Goal: Task Accomplishment & Management: Use online tool/utility

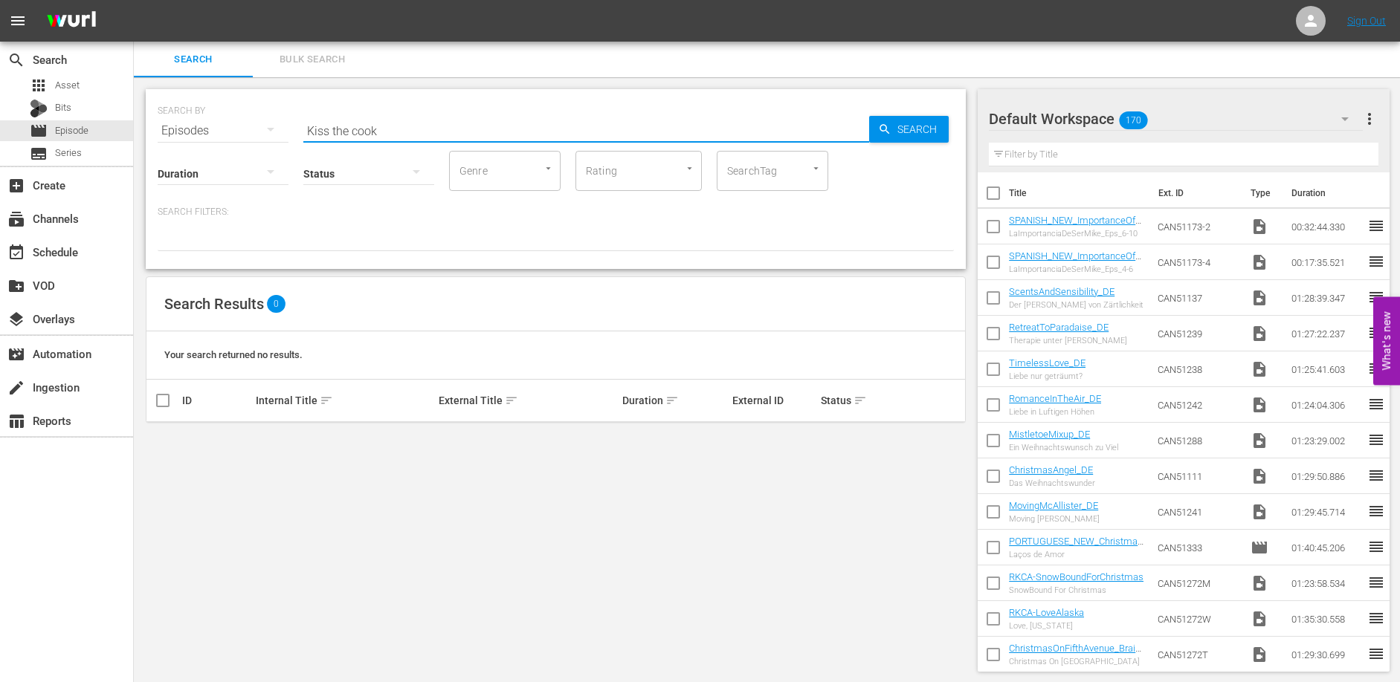
click at [408, 130] on input "Kiss the cook" at bounding box center [586, 131] width 566 height 36
click at [408, 129] on input "Kiss the cook" at bounding box center [586, 131] width 566 height 36
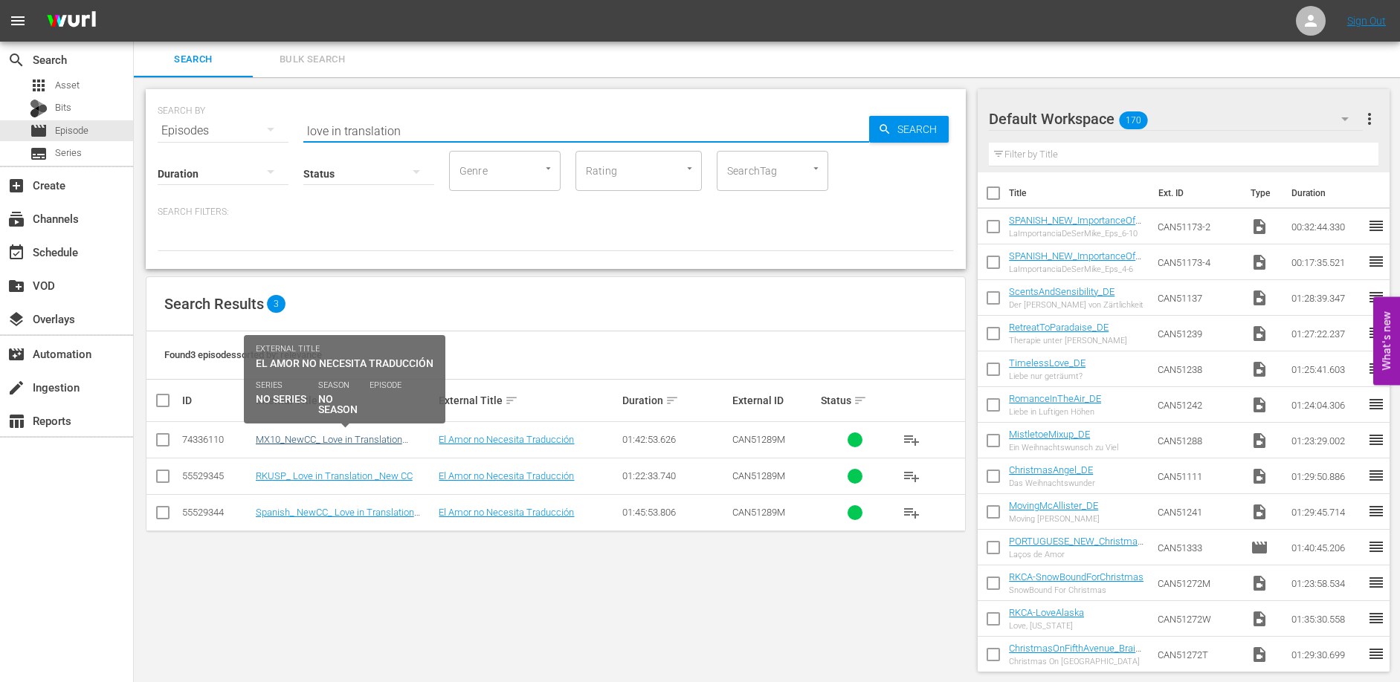
type input "love in translation"
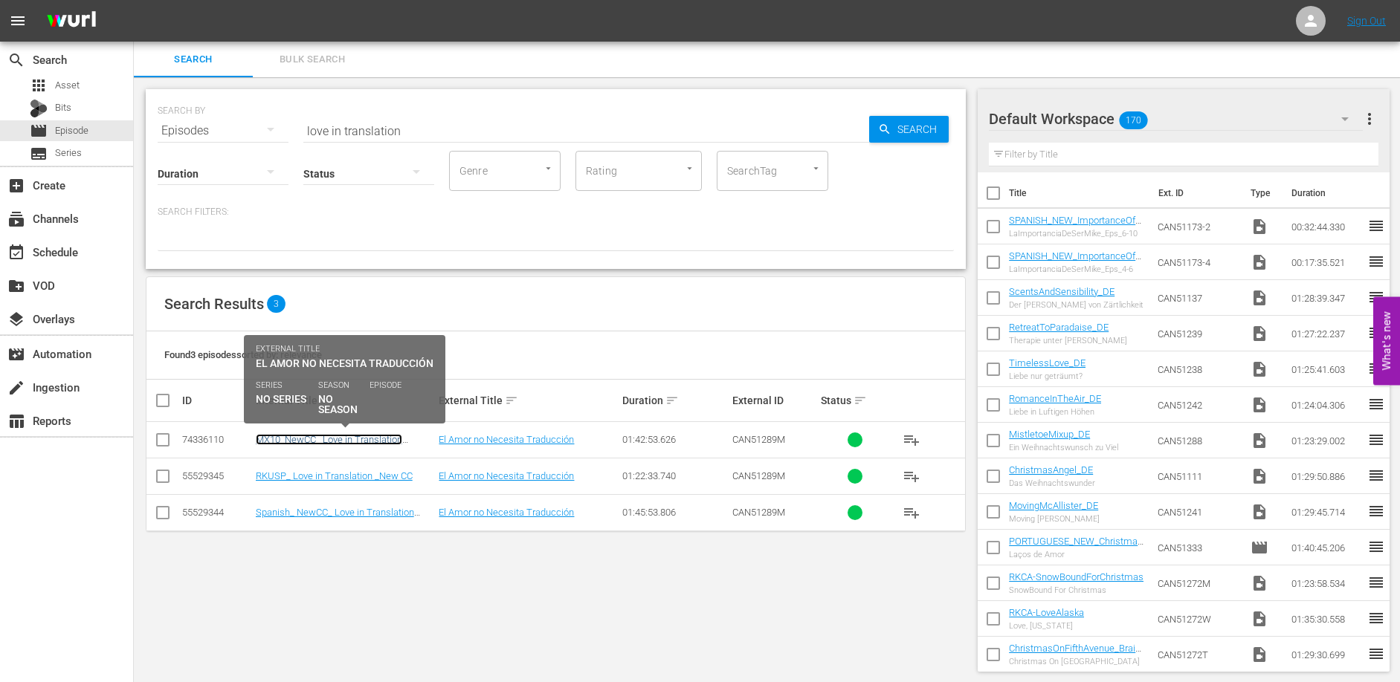
click at [329, 442] on link "MX10_NewCC_ Love in Translation _ReelOne" at bounding box center [329, 445] width 146 height 22
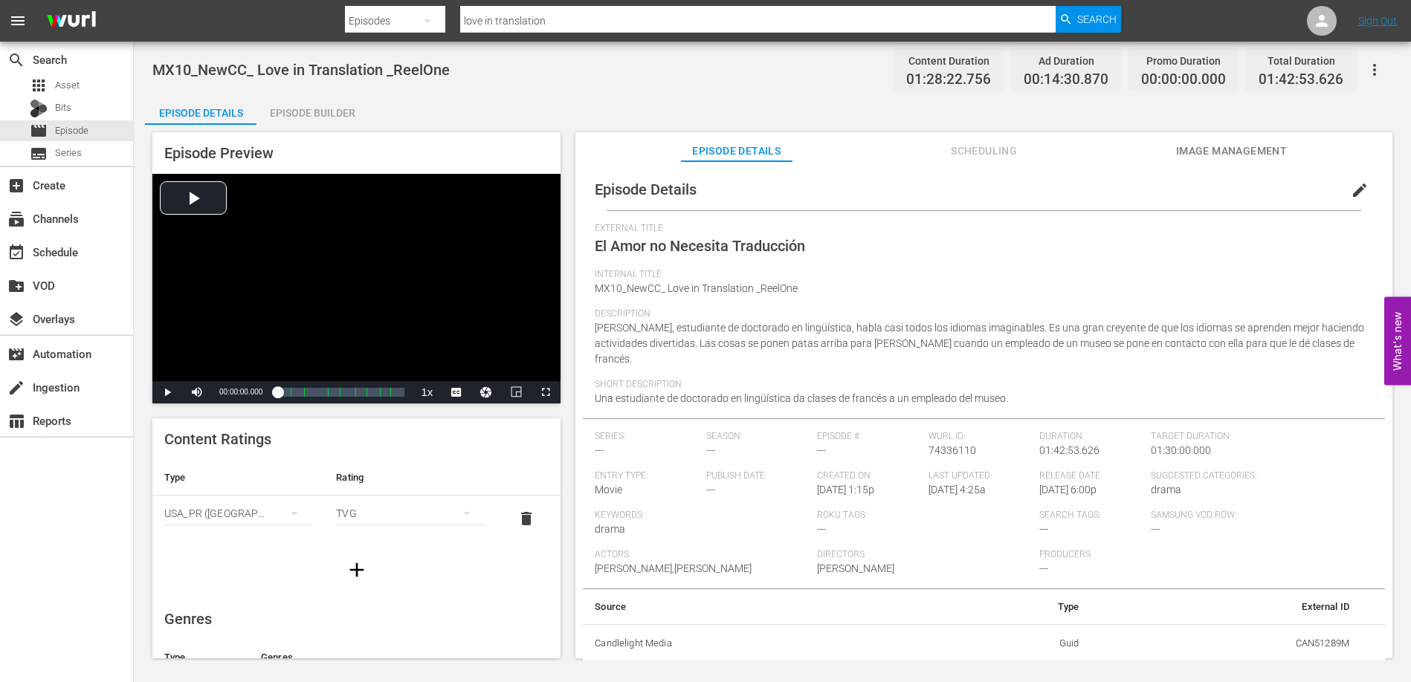
click at [304, 117] on div "Episode Builder" at bounding box center [311, 113] width 111 height 36
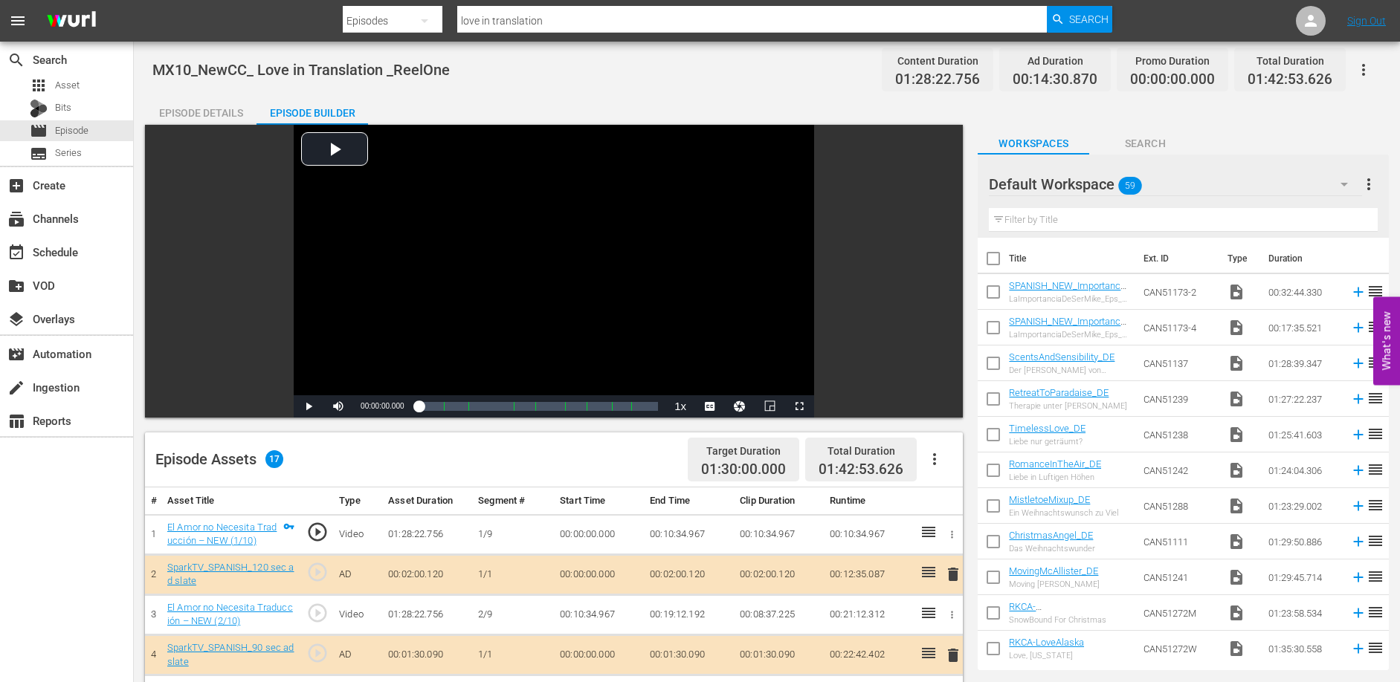
click at [190, 111] on div "Episode Details" at bounding box center [200, 113] width 111 height 36
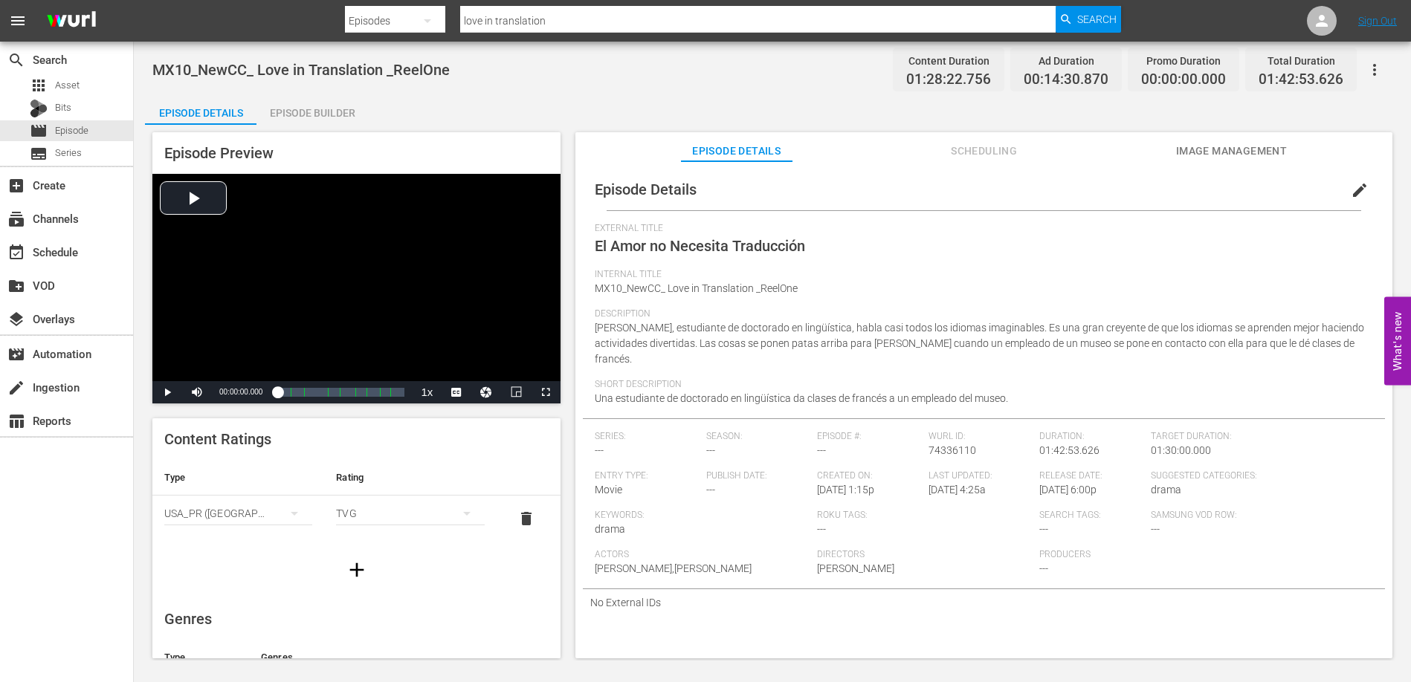
click at [1066, 346] on span "[PERSON_NAME], estudiante de doctorado en lingüística, habla casi todos los idi…" at bounding box center [979, 343] width 769 height 43
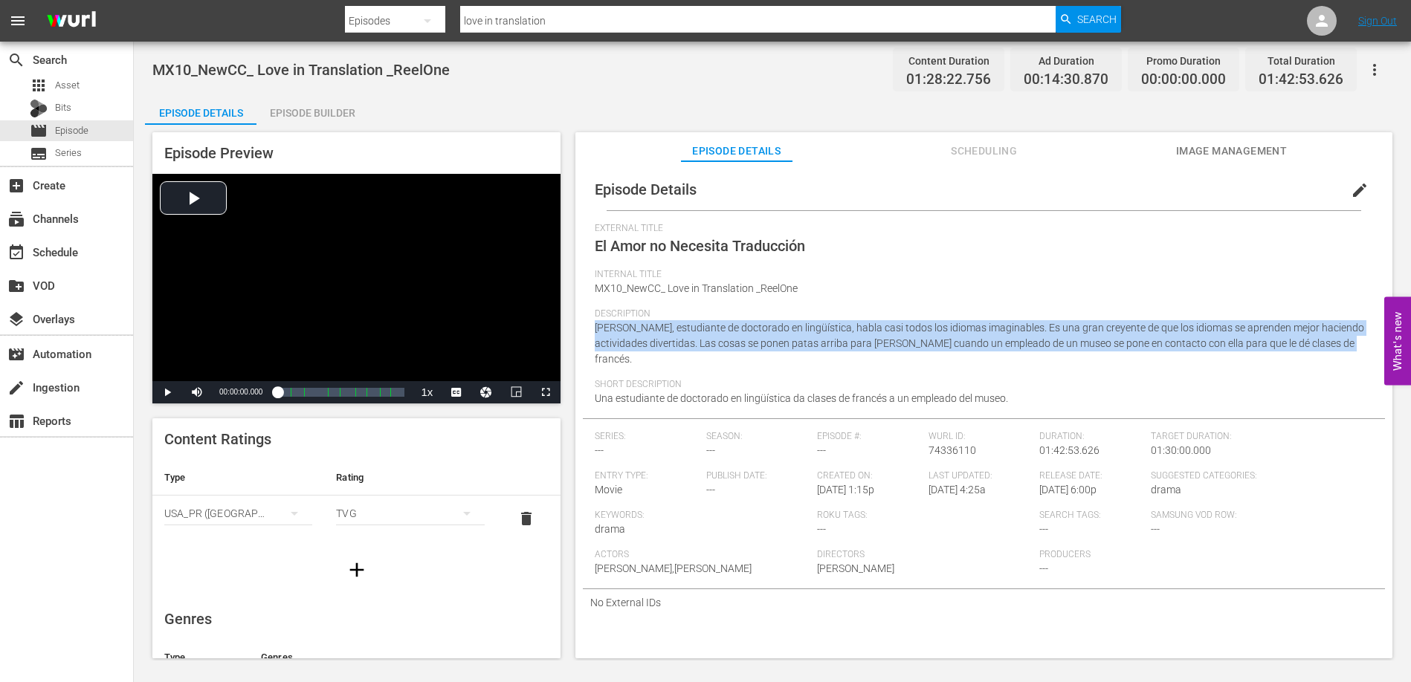
drag, startPoint x: 595, startPoint y: 326, endPoint x: 1341, endPoint y: 345, distance: 746.5
click at [1341, 345] on div "Description [PERSON_NAME], estudiante de doctorado en lingüística, habla casi t…" at bounding box center [984, 343] width 778 height 71
copy span "[PERSON_NAME], estudiante de doctorado en lingüística, habla casi todos los idi…"
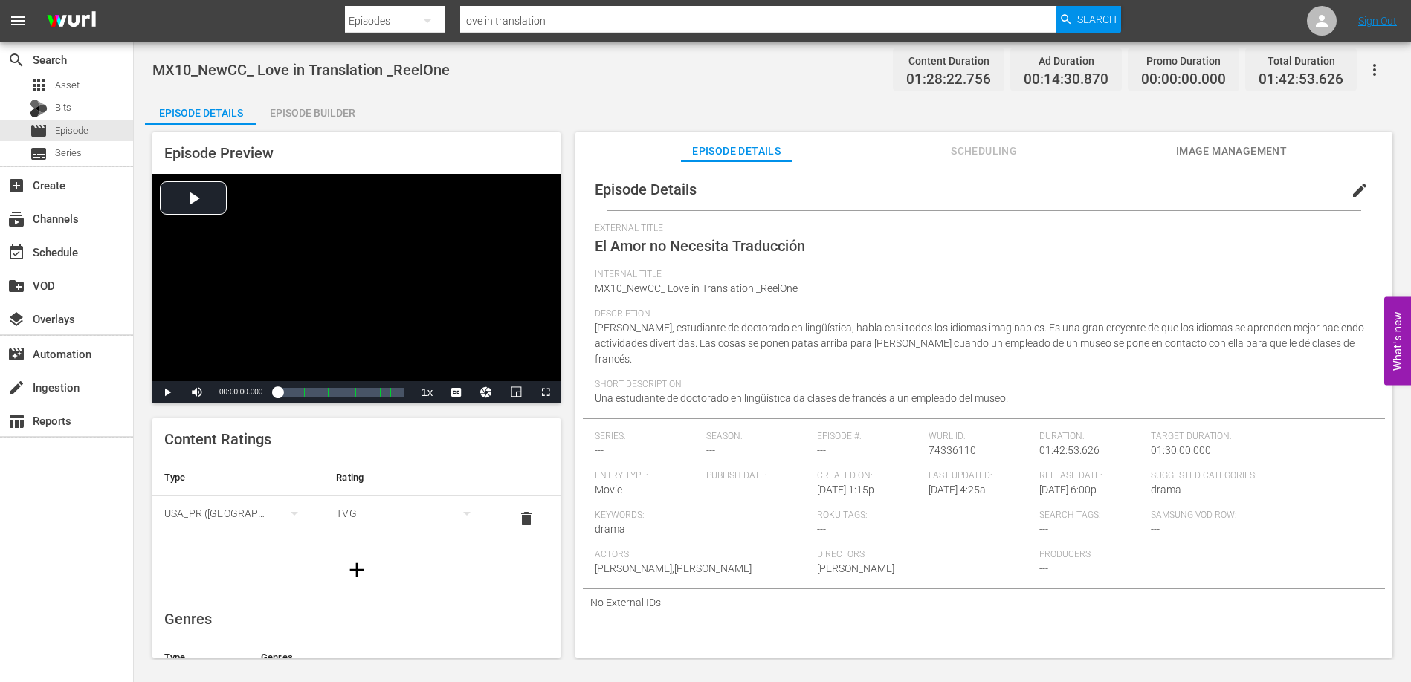
click at [1023, 384] on div "Short Description Una estudiante de doctorado en lingüística da clases de franc…" at bounding box center [984, 398] width 778 height 39
drag, startPoint x: 1004, startPoint y: 384, endPoint x: 597, endPoint y: 384, distance: 407.3
click at [597, 384] on div "Short Description Una estudiante de doctorado en lingüística da clases de franc…" at bounding box center [984, 398] width 778 height 39
copy span "Una estudiante de doctorado en lingüística da clases de francés a un empleado d…"
click at [1090, 382] on div "Short Description Una estudiante de doctorado en lingüística da clases de franc…" at bounding box center [984, 398] width 778 height 39
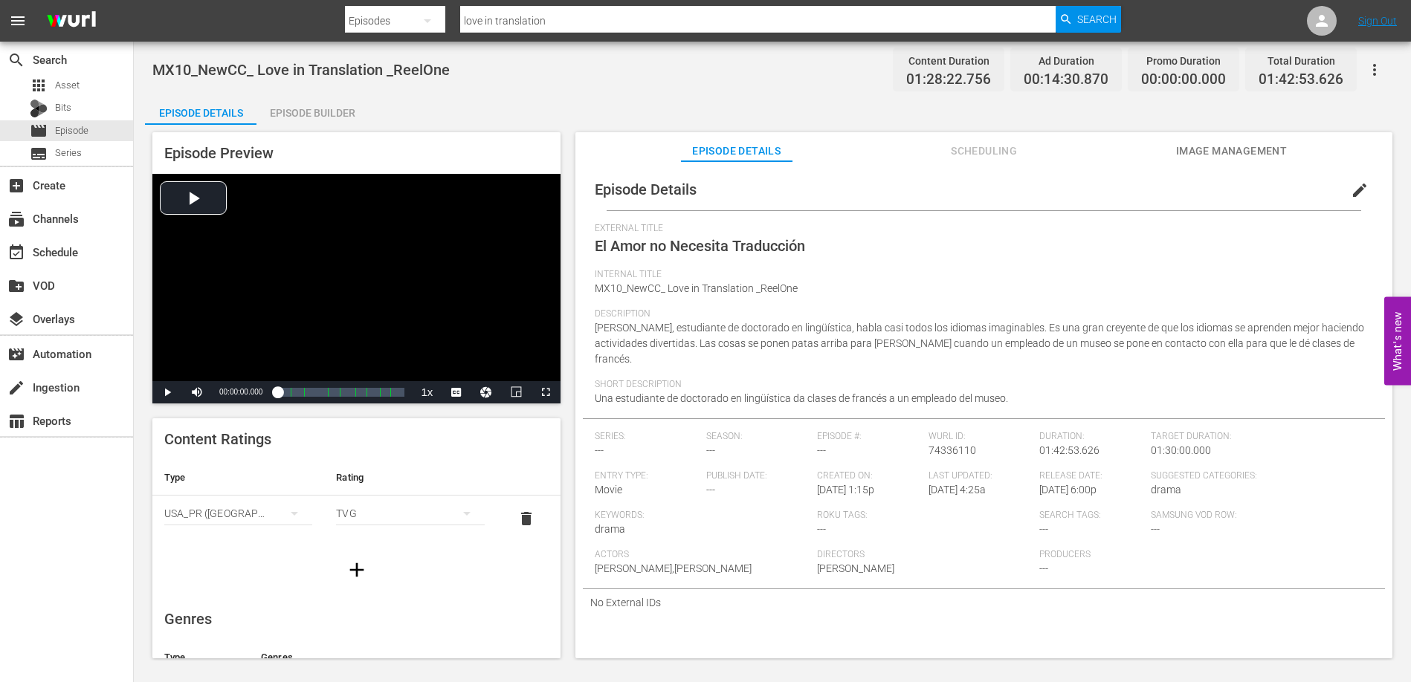
click at [302, 111] on div "Episode Builder" at bounding box center [311, 113] width 111 height 36
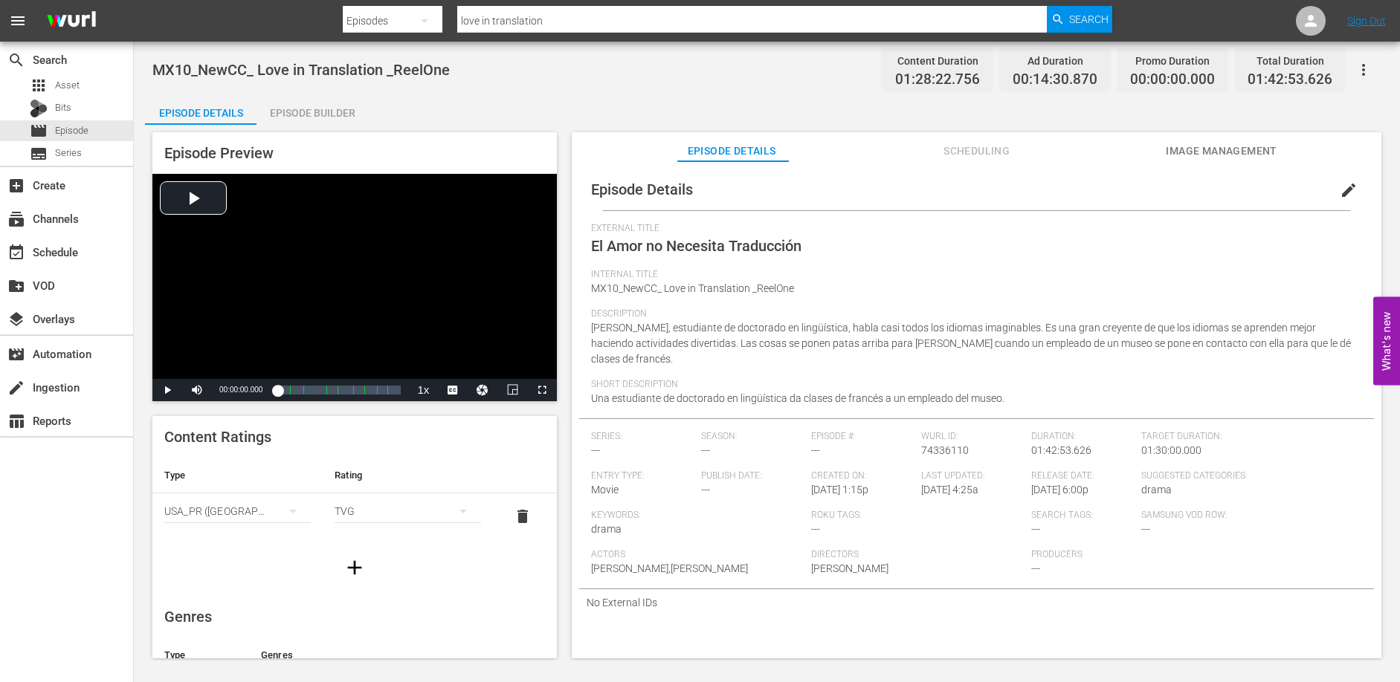
click at [302, 111] on div "Episode Builder" at bounding box center [311, 113] width 111 height 36
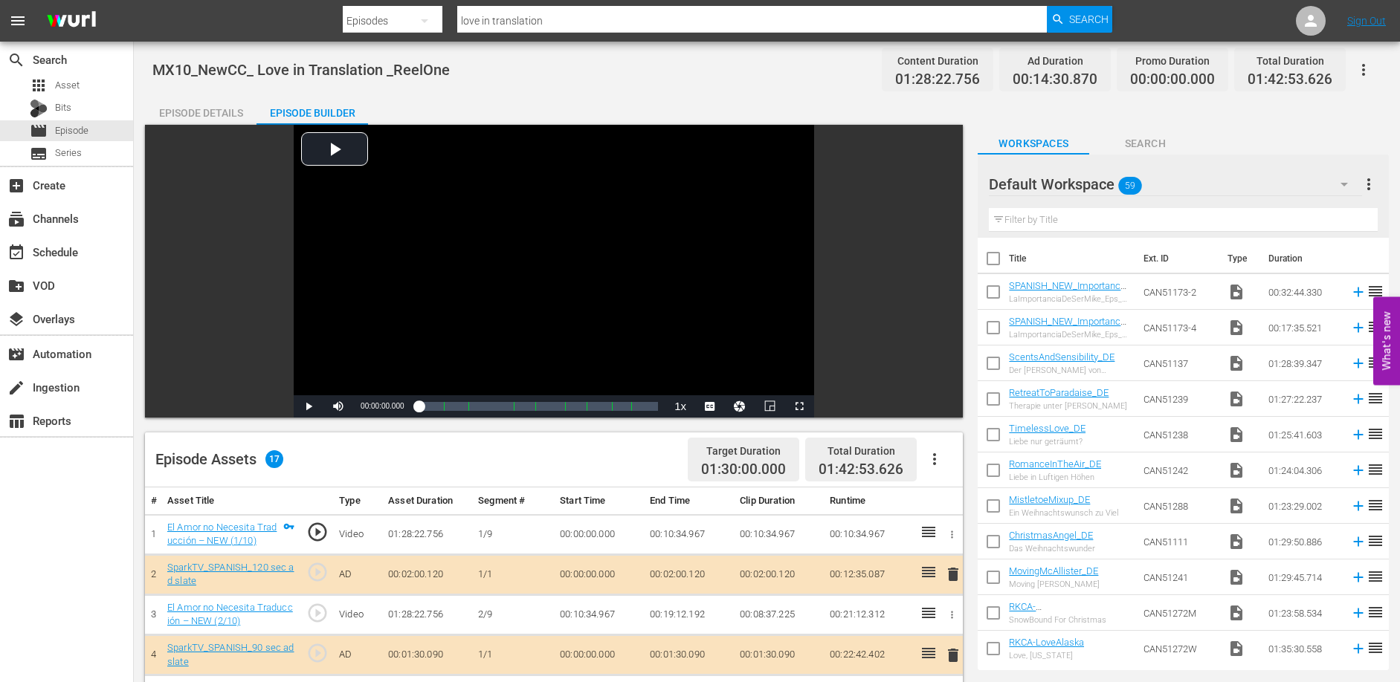
click at [660, 533] on td "00:10:34.967" at bounding box center [689, 534] width 90 height 40
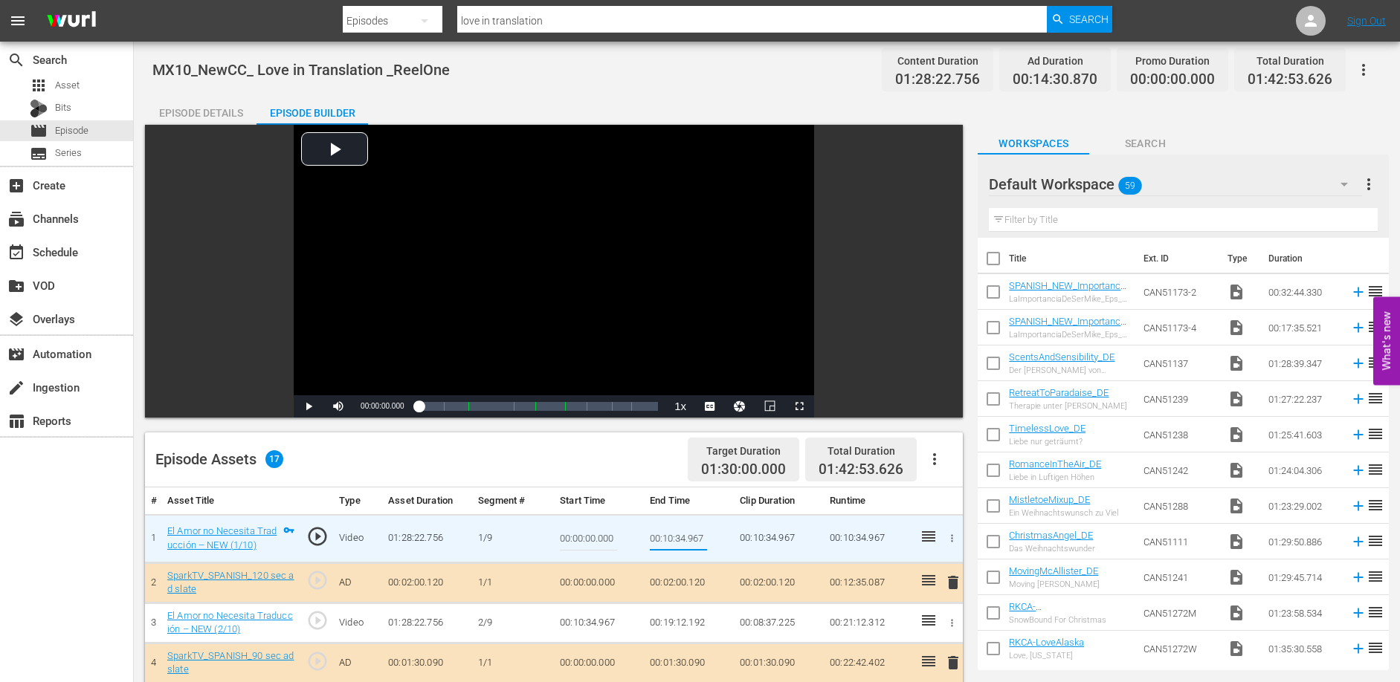
click at [670, 625] on td "00:19:12.192" at bounding box center [689, 623] width 90 height 40
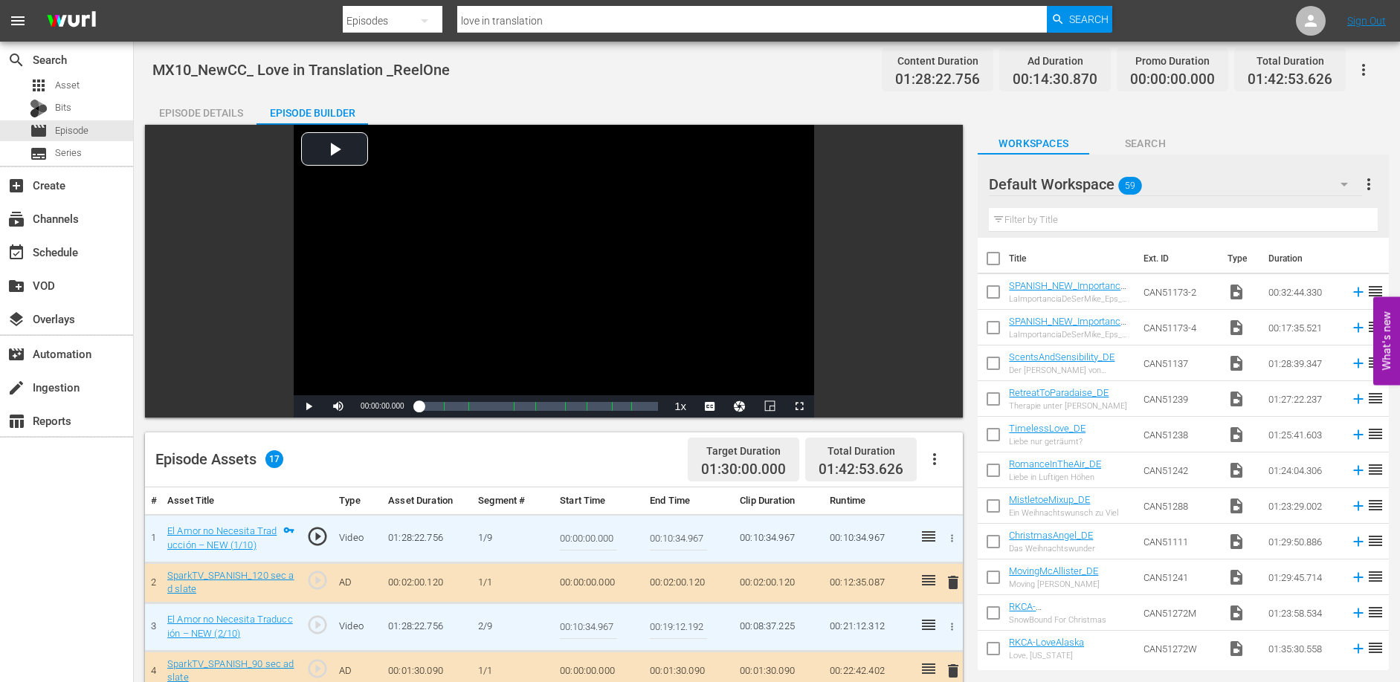
click at [670, 625] on input "00:19:12.192" at bounding box center [678, 628] width 57 height 36
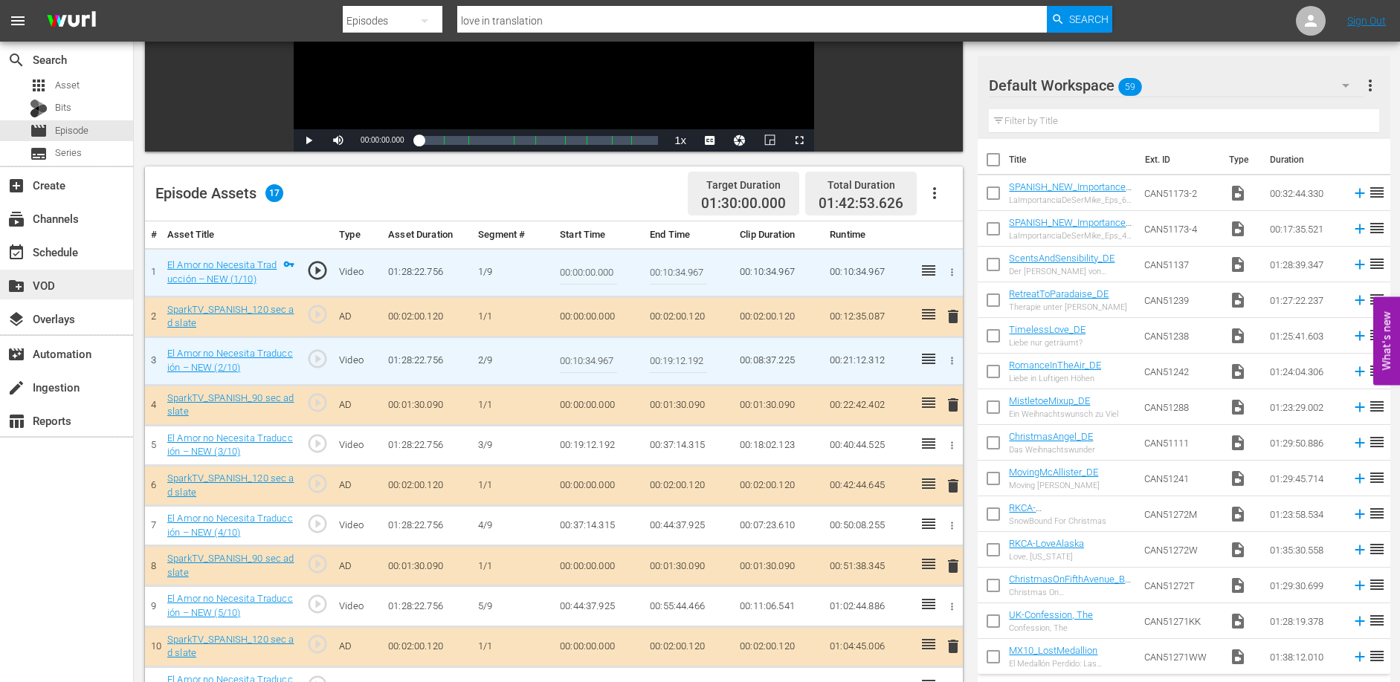
scroll to position [279, 0]
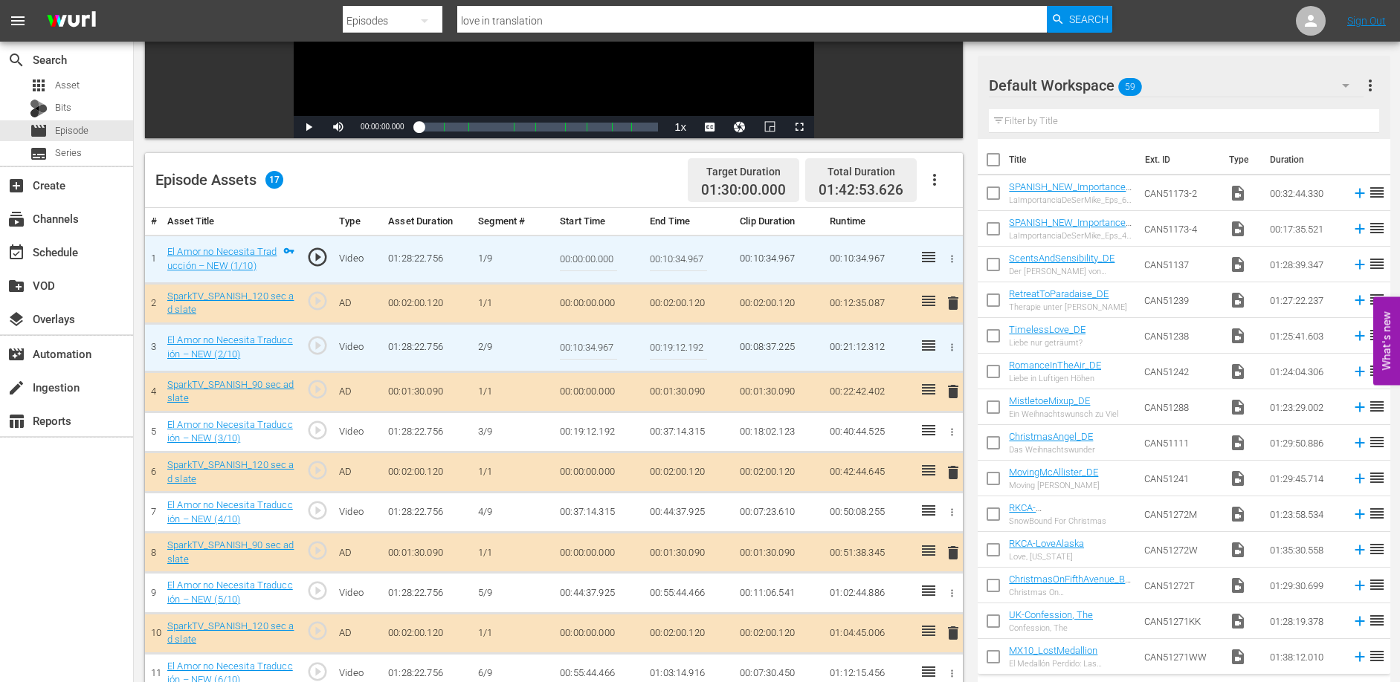
click at [679, 430] on td "00:37:14.315" at bounding box center [689, 432] width 90 height 40
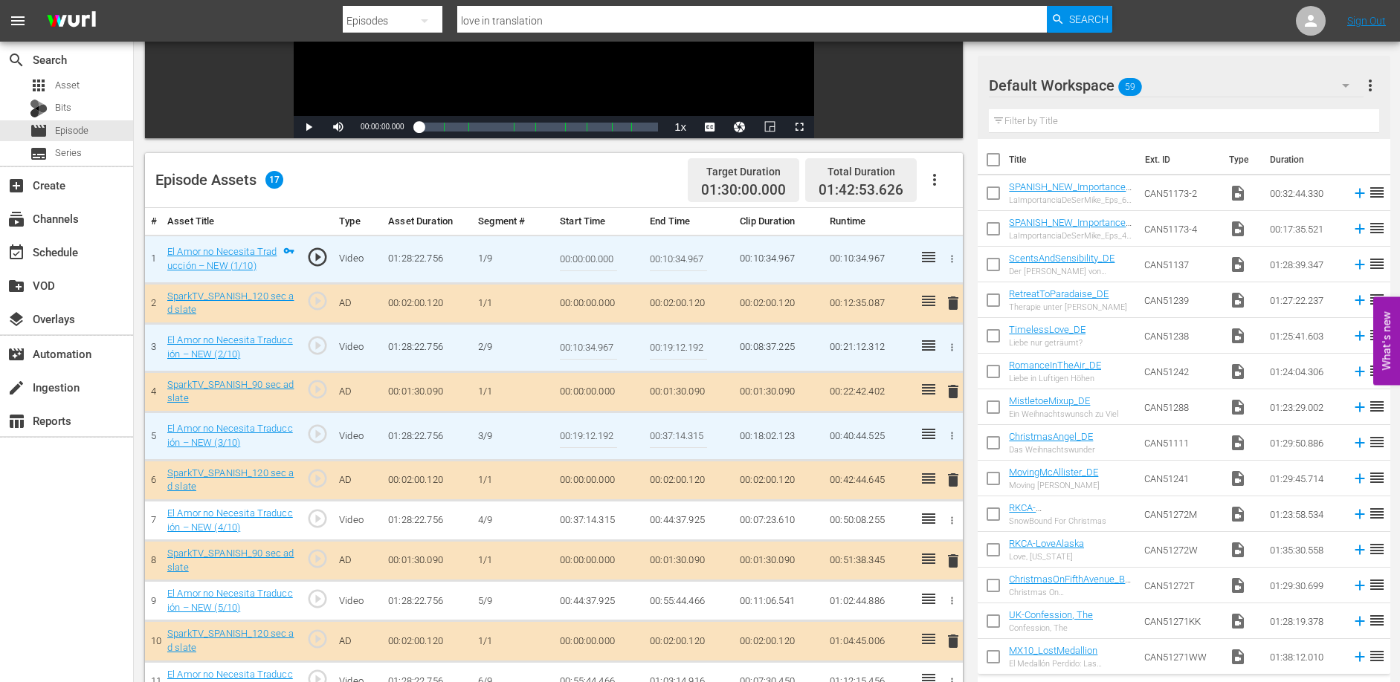
click at [679, 430] on input "00:37:14.315" at bounding box center [678, 436] width 57 height 36
click at [685, 519] on td "00:44:37.925" at bounding box center [689, 521] width 90 height 40
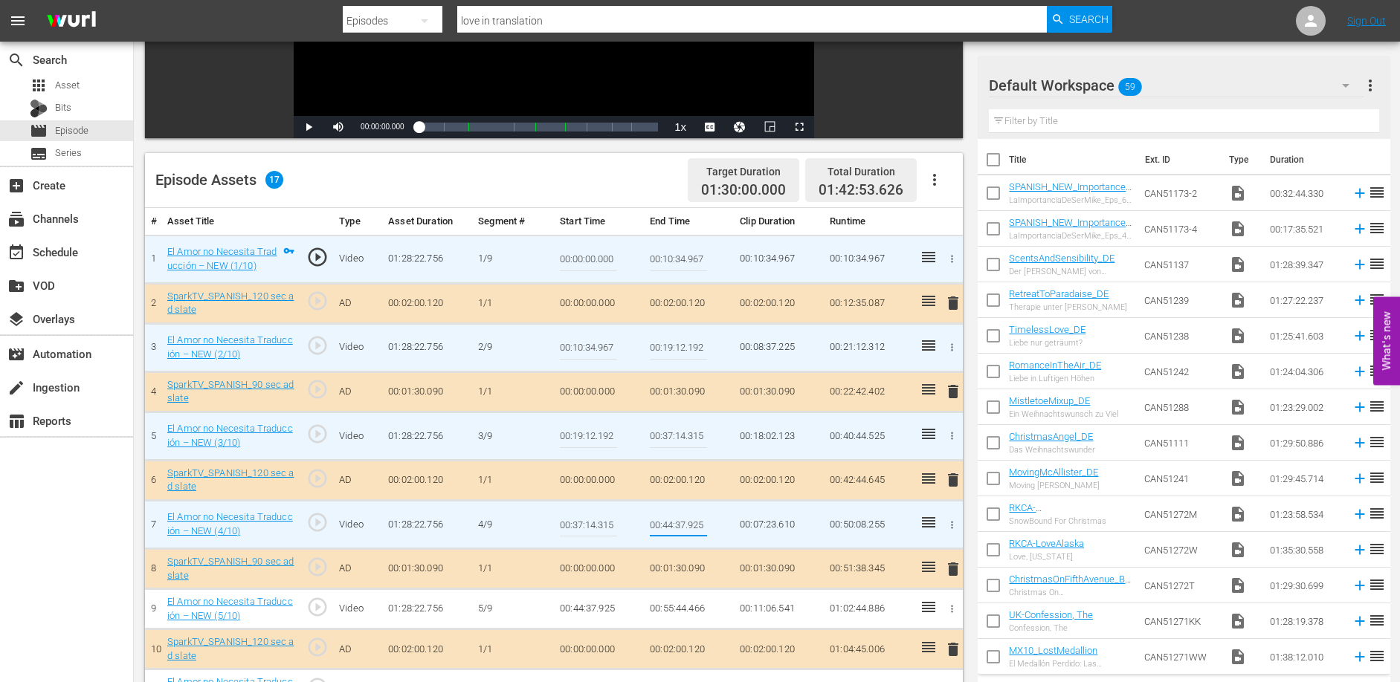
click at [685, 519] on input "00:44:37.925" at bounding box center [678, 525] width 57 height 36
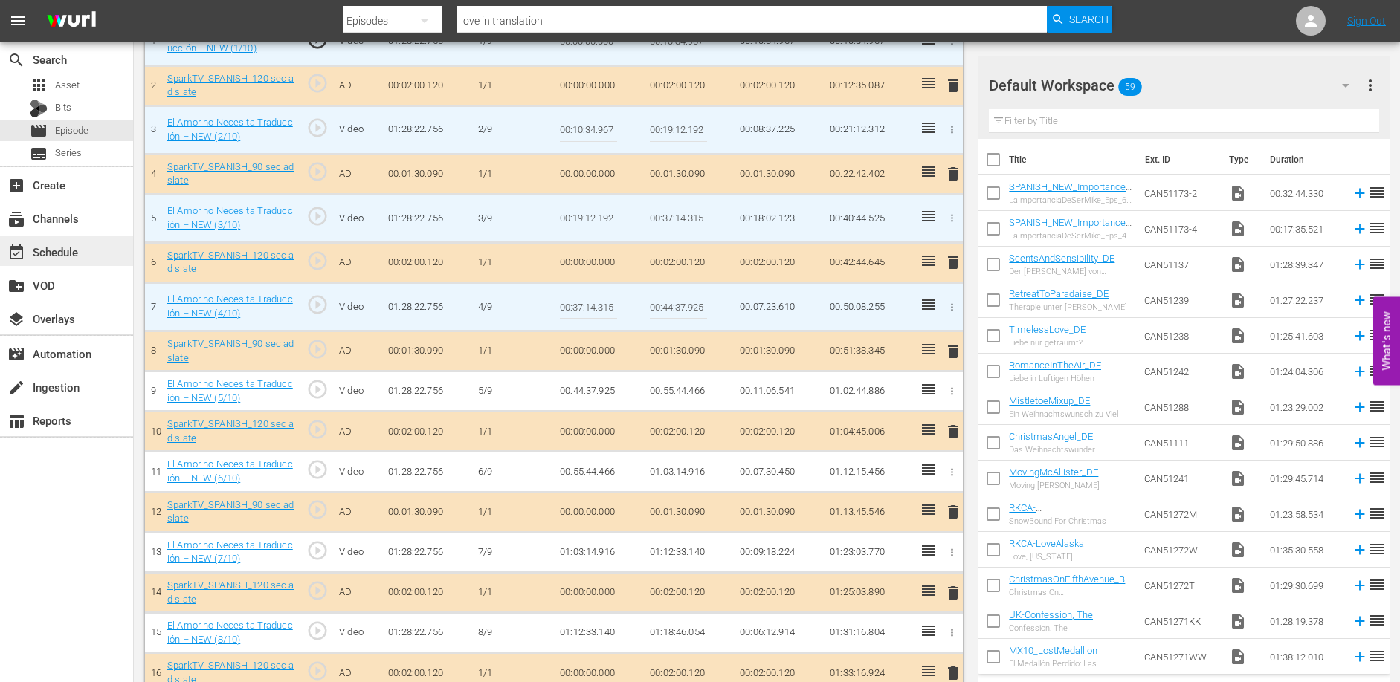
scroll to position [502, 0]
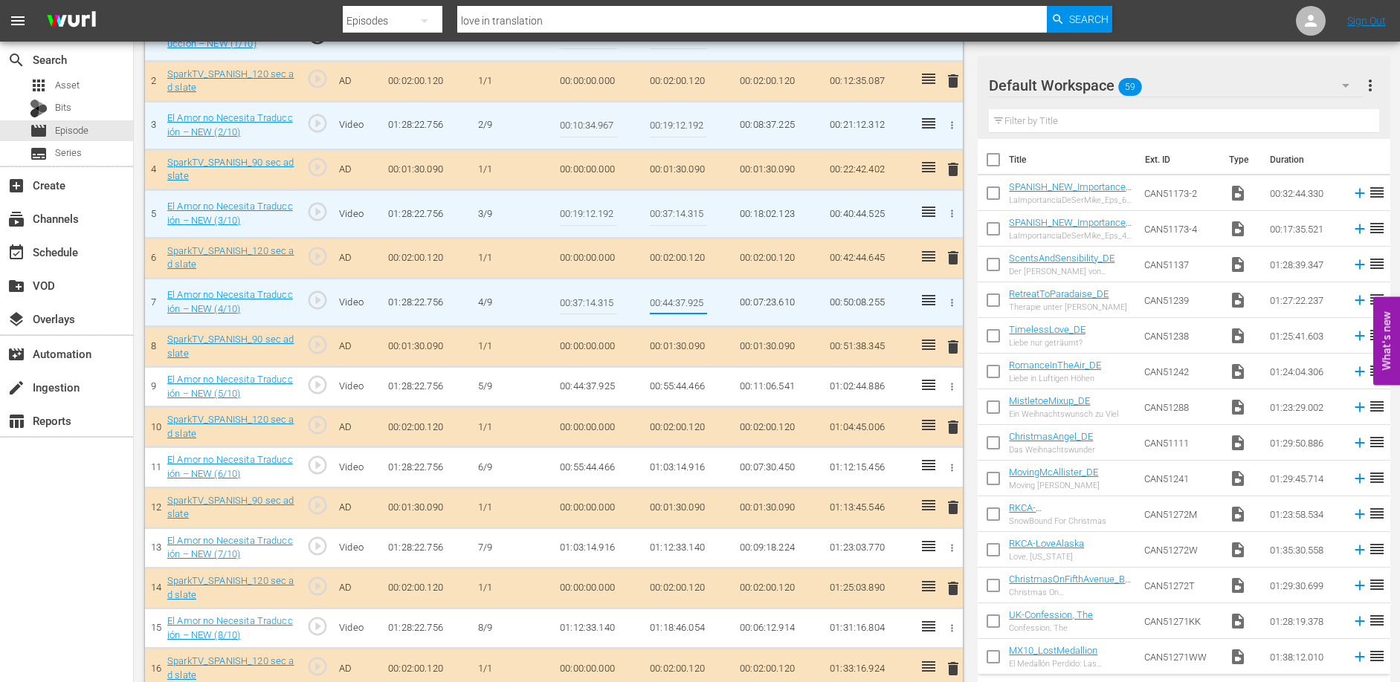
click at [676, 384] on td "00:55:44.466" at bounding box center [689, 387] width 90 height 40
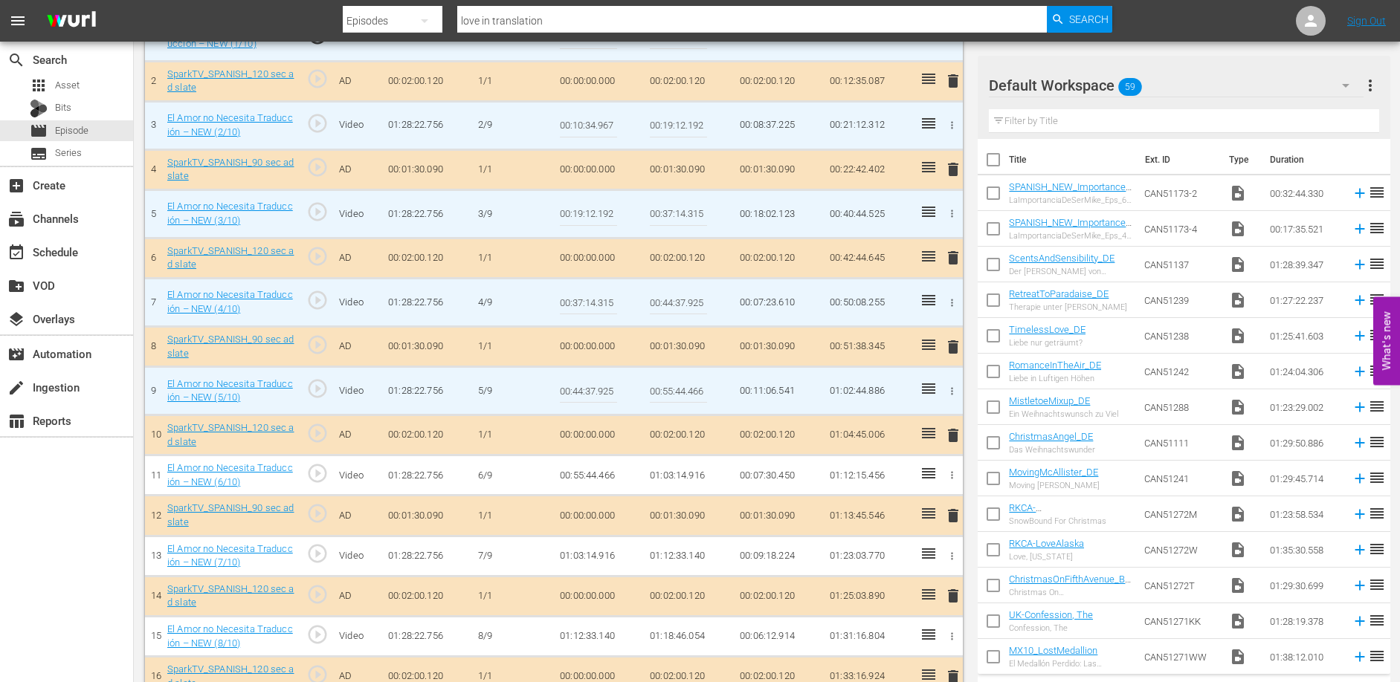
click at [676, 384] on input "00:55:44.466" at bounding box center [678, 391] width 57 height 36
click at [685, 479] on td "01:03:14.916" at bounding box center [689, 476] width 90 height 40
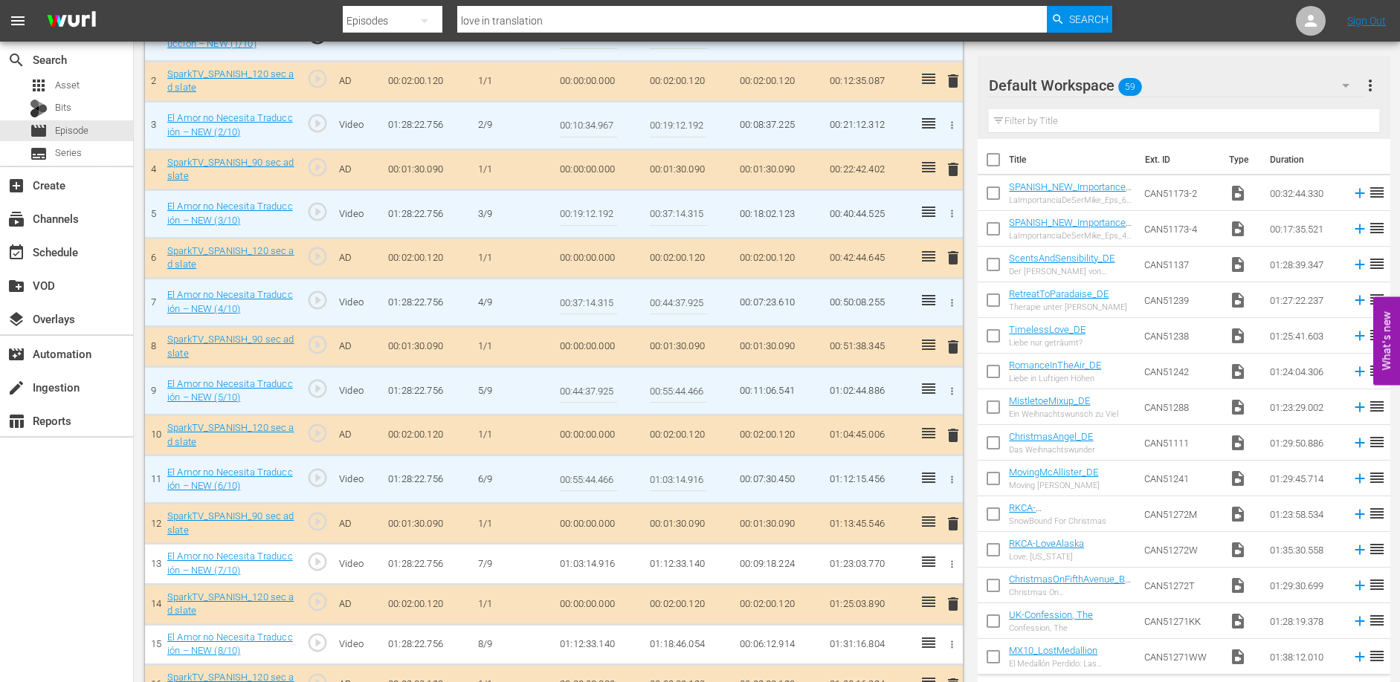
click at [685, 478] on input "01:03:14.916" at bounding box center [678, 480] width 57 height 36
click at [680, 563] on td "01:12:33.140" at bounding box center [689, 564] width 90 height 40
click at [681, 563] on td "01:12:33.140" at bounding box center [689, 564] width 90 height 40
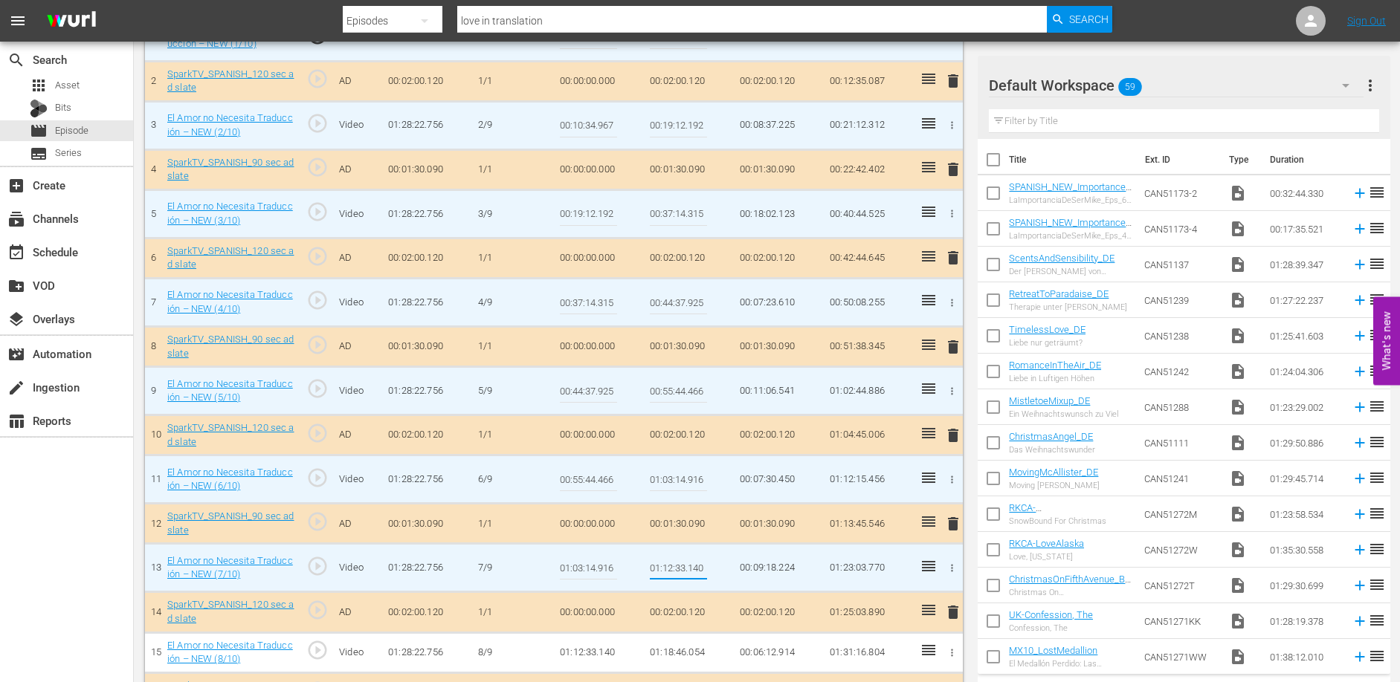
click at [682, 563] on input "01:12:33.140" at bounding box center [678, 568] width 57 height 36
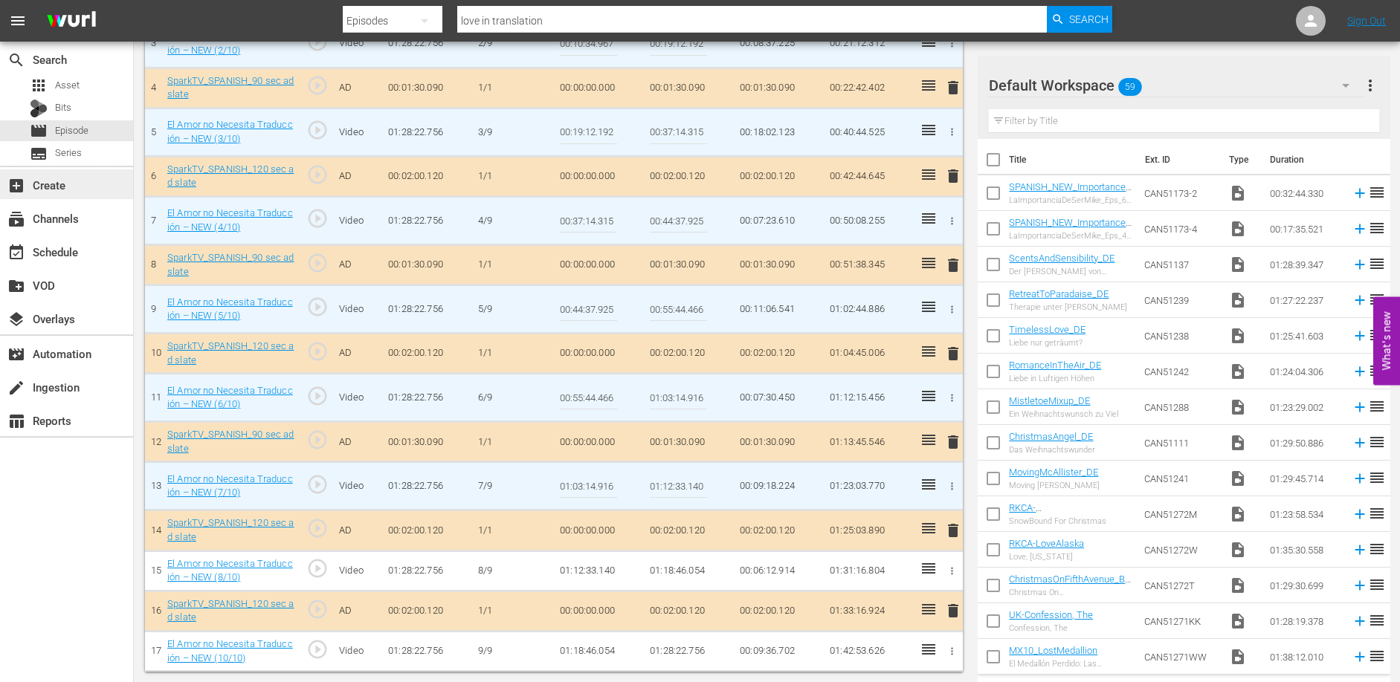
scroll to position [584, 0]
click at [672, 570] on td "01:18:46.054" at bounding box center [689, 570] width 90 height 40
click at [673, 570] on td "01:18:46.054" at bounding box center [689, 570] width 90 height 40
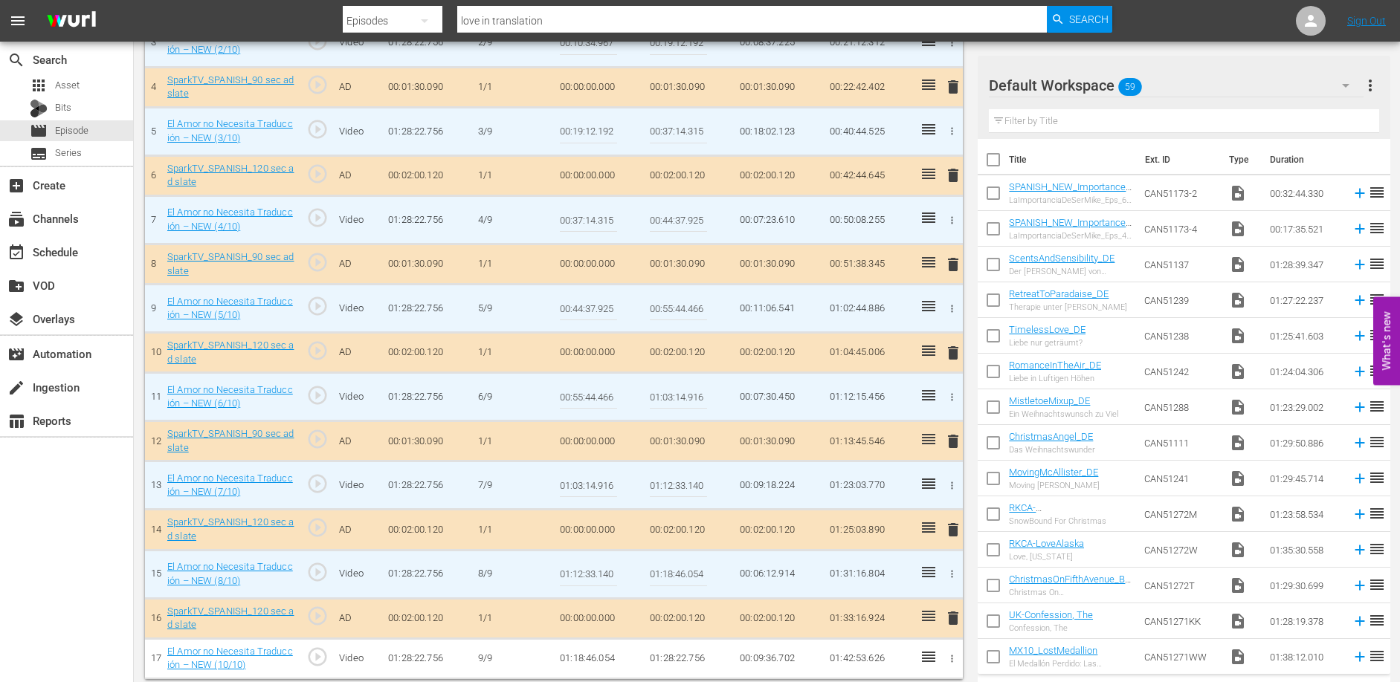
click at [673, 570] on input "01:18:46.054" at bounding box center [678, 575] width 57 height 36
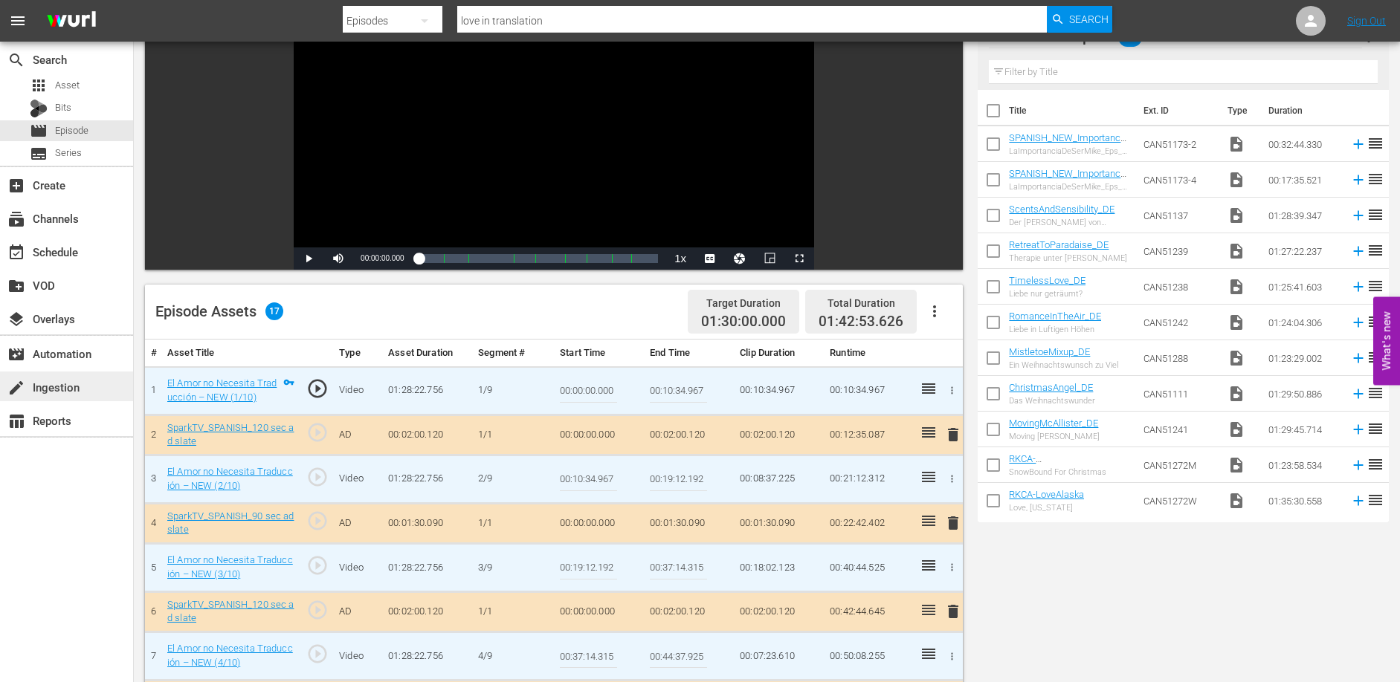
scroll to position [0, 0]
